Goal: Task Accomplishment & Management: Manage account settings

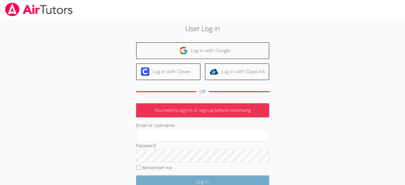
type input "[EMAIL_ADDRESS][DOMAIN_NAME]"
click at [203, 184] on input "Log in" at bounding box center [202, 181] width 133 height 13
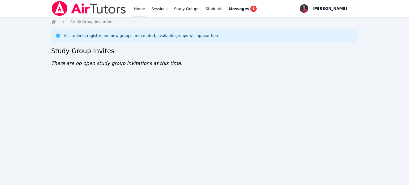
click at [133, 5] on link "Home" at bounding box center [139, 8] width 13 height 17
